Goal: Find specific page/section: Find specific page/section

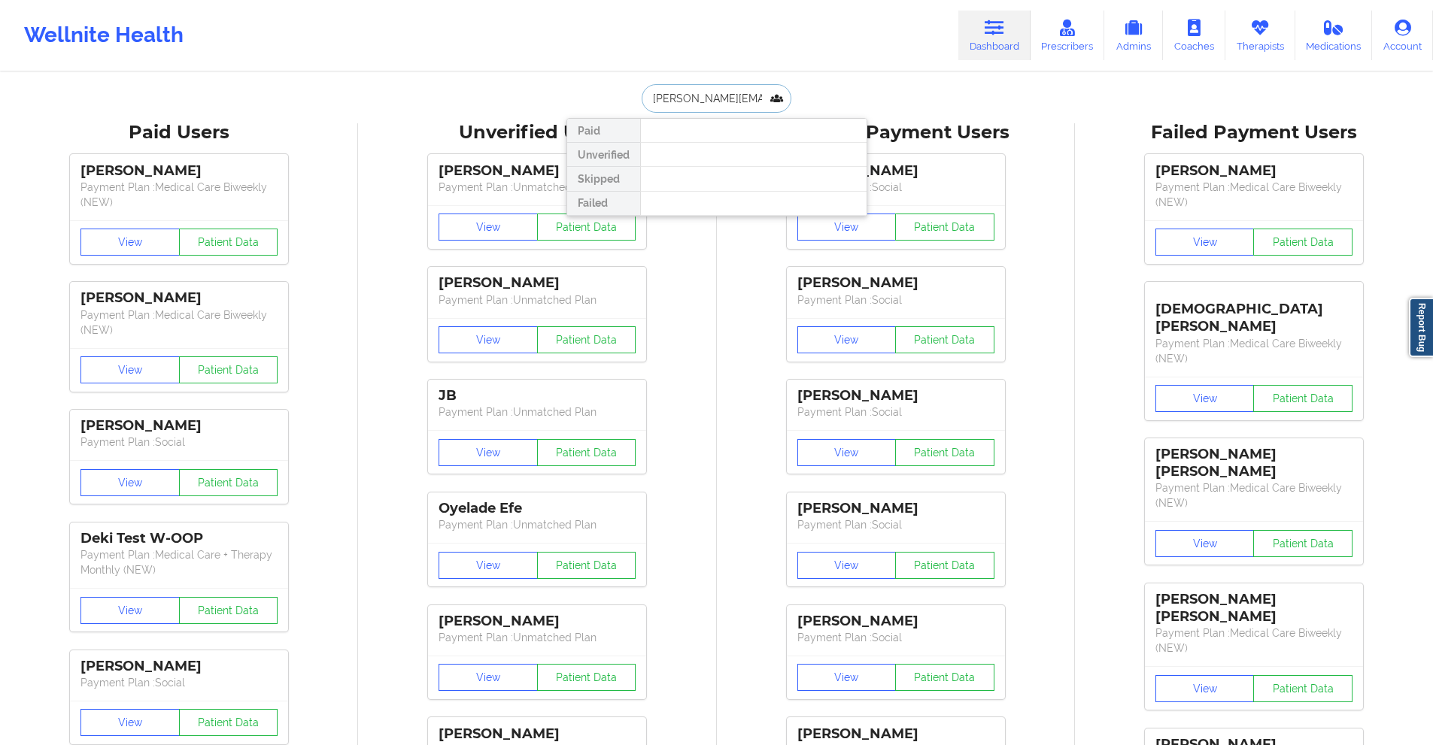
click at [739, 96] on input "[PERSON_NAME][EMAIL_ADDRESS][DOMAIN_NAME]" at bounding box center [716, 98] width 149 height 29
paste input "text"
type input "[PERSON_NAME]"
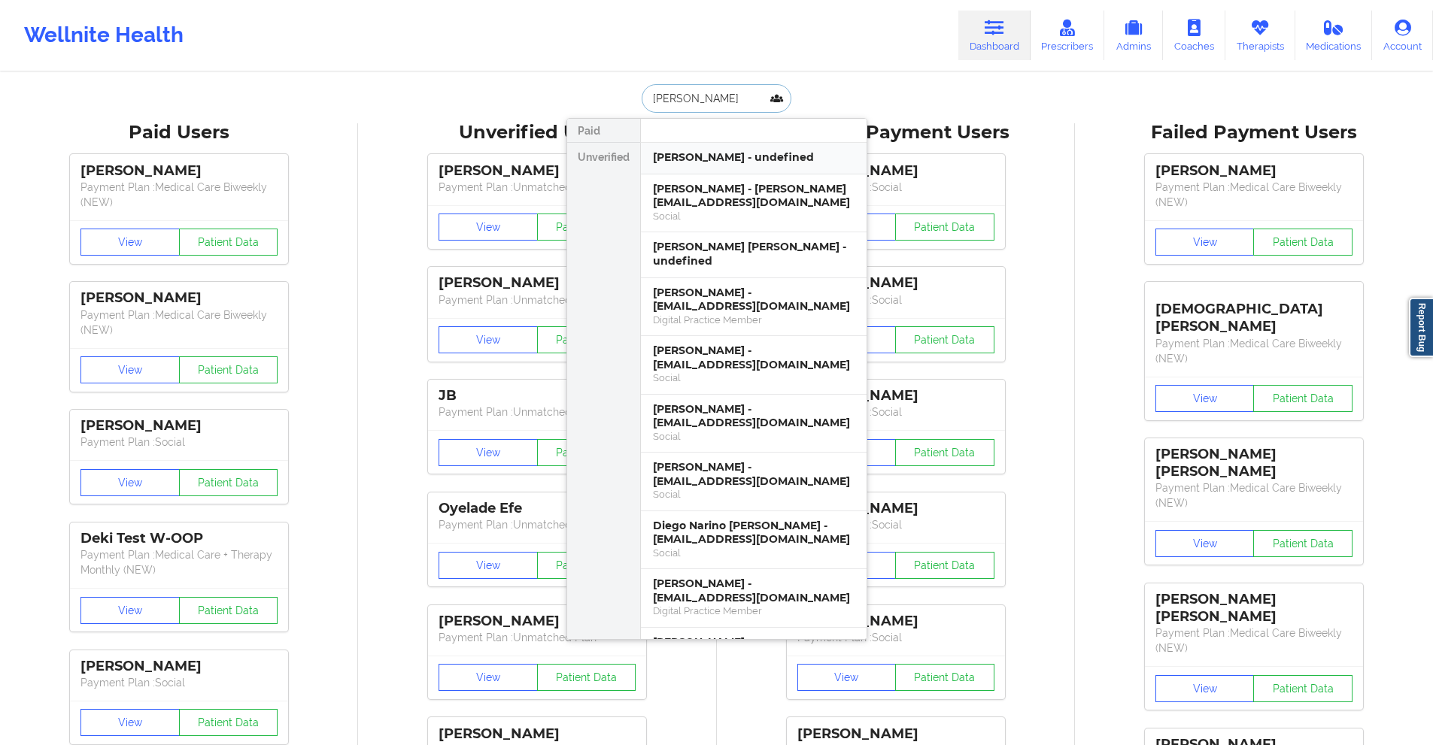
click at [730, 167] on div "[PERSON_NAME] - undefined" at bounding box center [754, 159] width 226 height 32
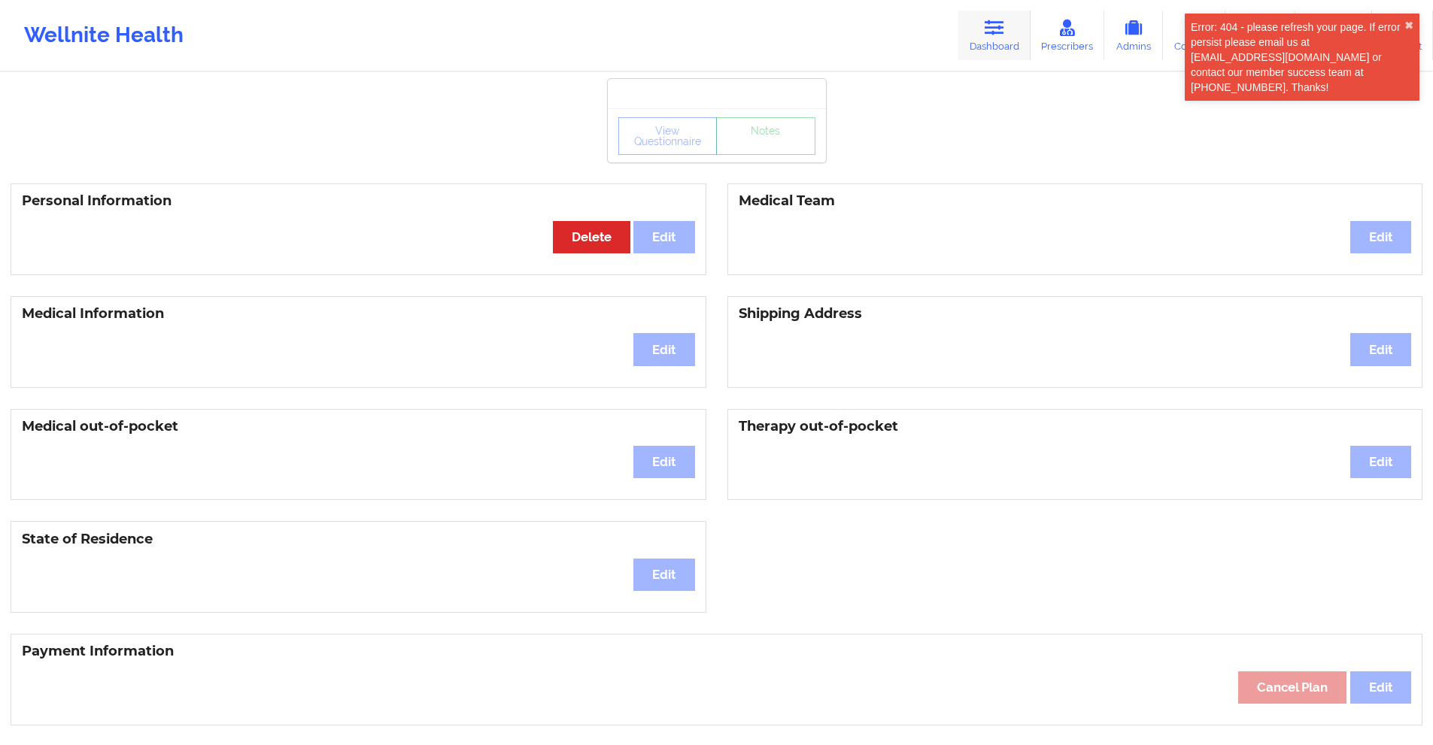
click at [997, 29] on icon at bounding box center [995, 28] width 20 height 17
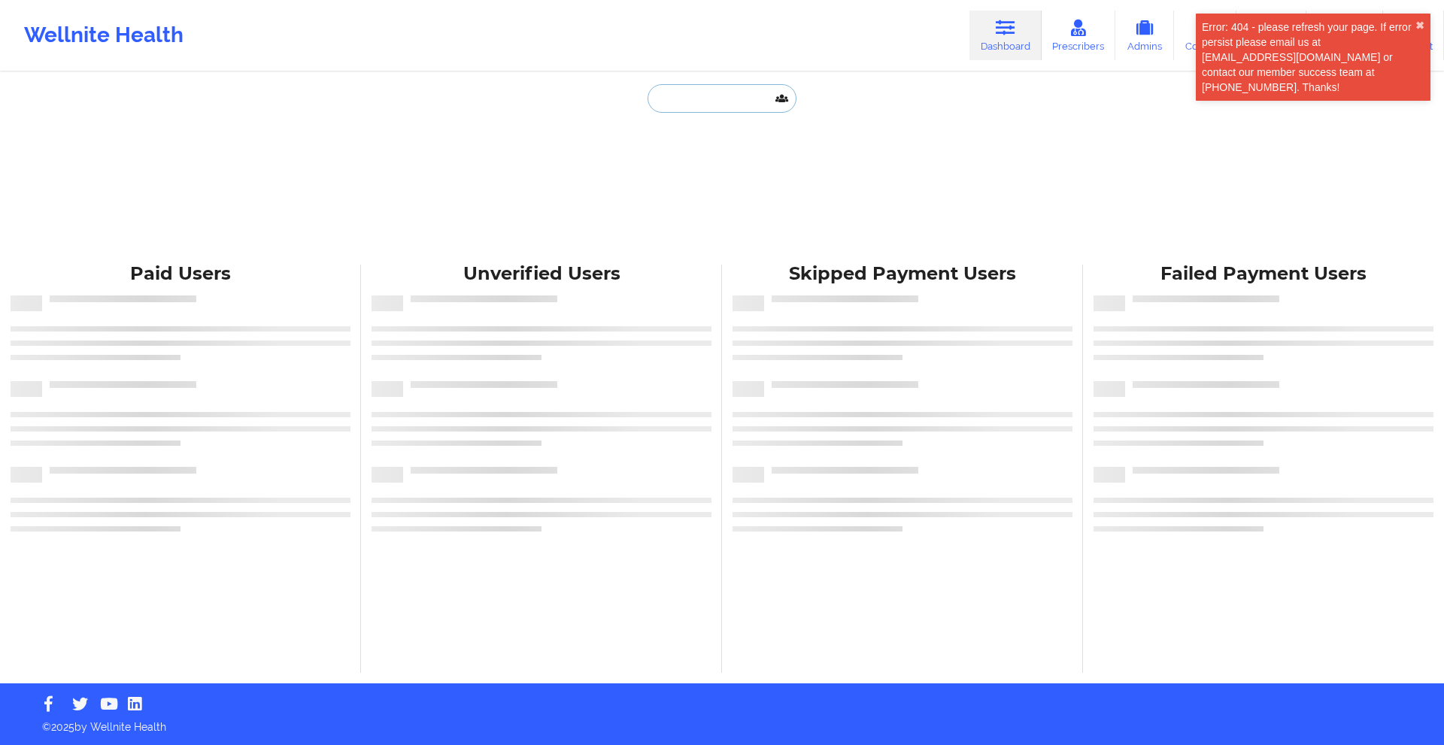
click at [737, 95] on input "text" at bounding box center [722, 98] width 149 height 29
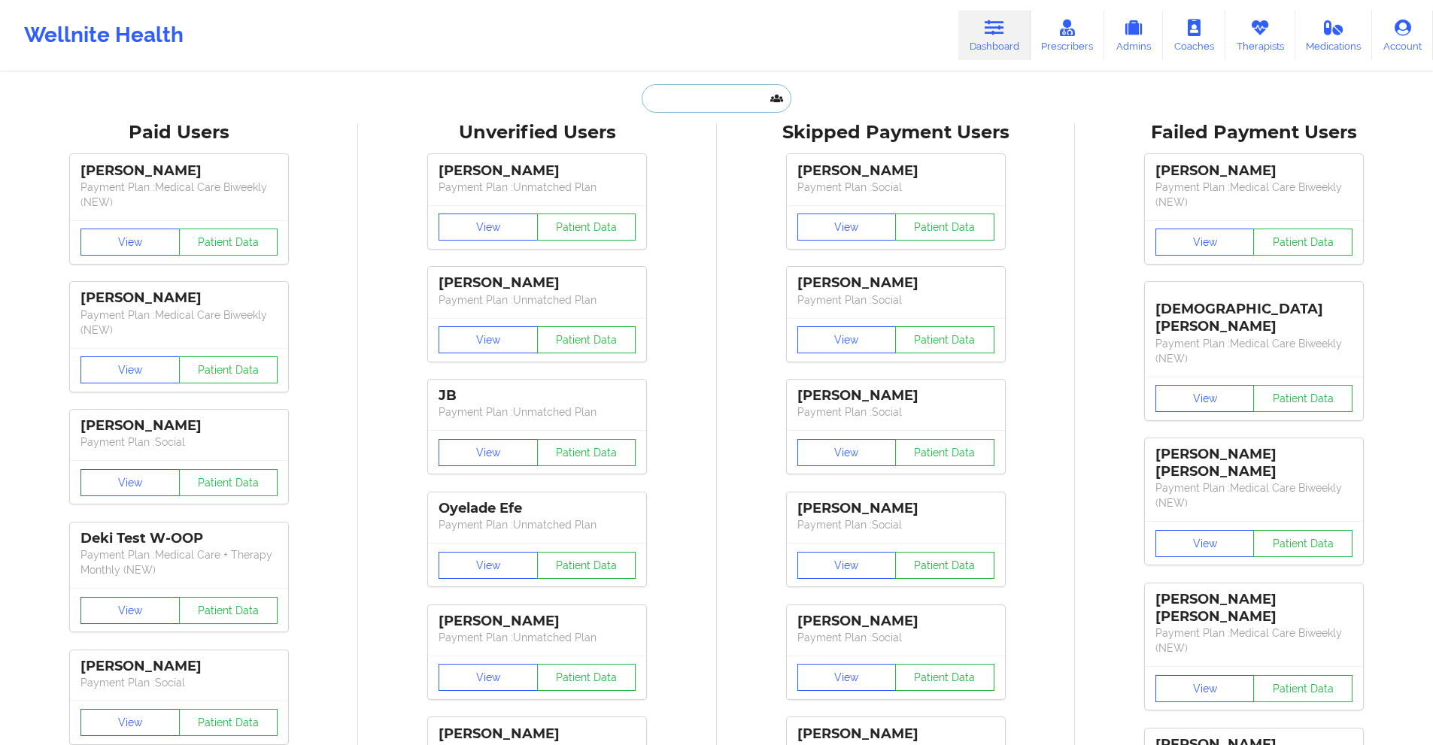
paste input "[PERSON_NAME]"
type input "[PERSON_NAME]"
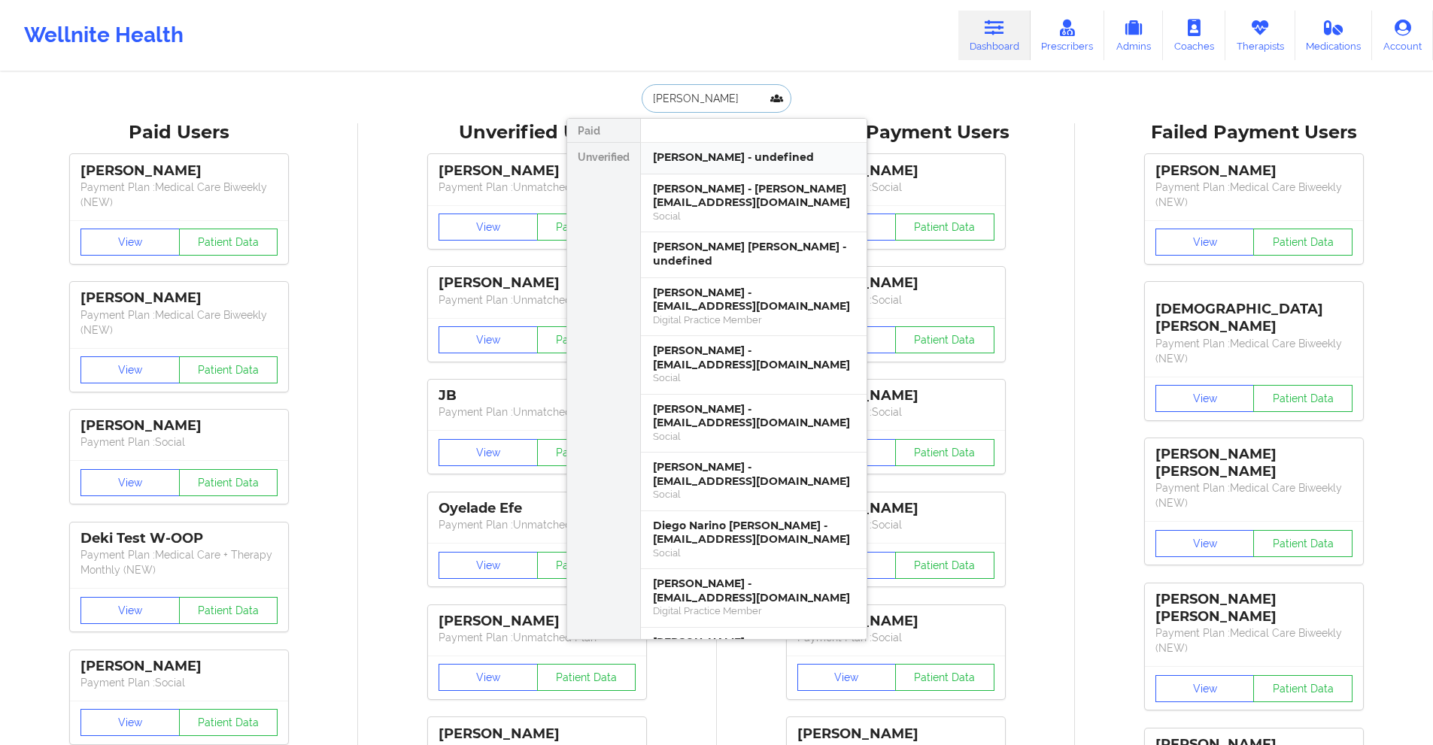
click at [741, 167] on div "[PERSON_NAME] - undefined" at bounding box center [754, 159] width 226 height 32
